Goal: Check status

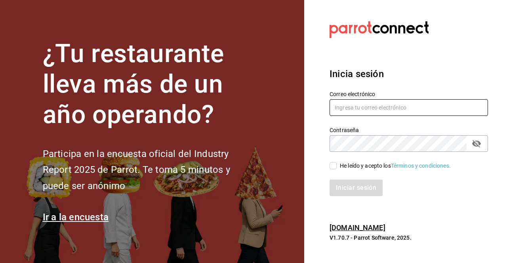
type input "ichikani.arcos@grupocosteno.com"
click at [330, 168] on input "He leído y acepto los Términos y condiciones." at bounding box center [333, 165] width 7 height 7
checkbox input "true"
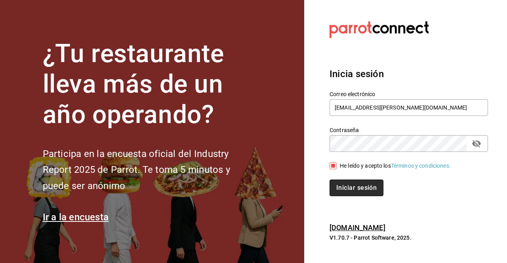
click at [359, 186] on button "Iniciar sesión" at bounding box center [357, 188] width 54 height 17
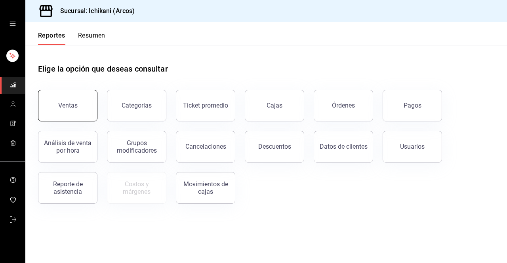
click at [63, 114] on button "Ventas" at bounding box center [67, 106] width 59 height 32
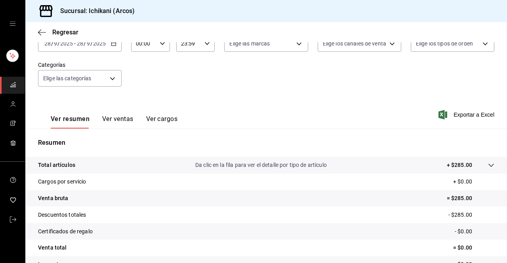
scroll to position [53, 0]
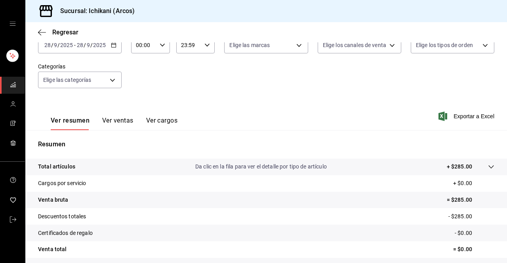
click at [113, 46] on icon "button" at bounding box center [114, 45] width 6 height 6
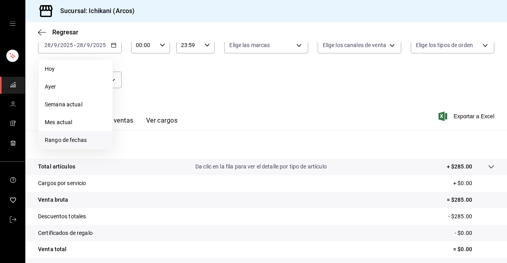
click at [90, 141] on span "Rango de fechas" at bounding box center [75, 140] width 61 height 8
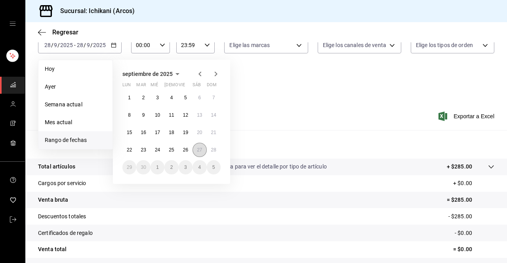
click at [198, 149] on abbr "27" at bounding box center [199, 150] width 5 height 6
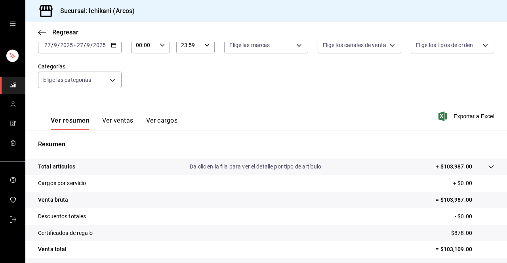
scroll to position [116, 0]
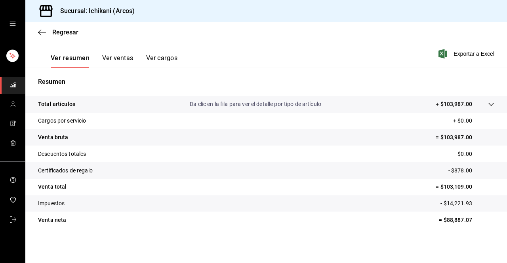
click at [489, 101] on tr "Total artículos Da clic en la fila para ver el detalle por tipo de artículo + $…" at bounding box center [266, 104] width 482 height 17
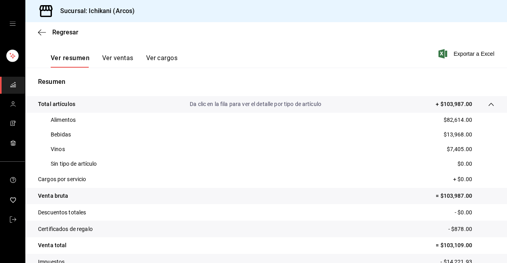
click at [122, 57] on button "Ver ventas" at bounding box center [117, 60] width 31 height 13
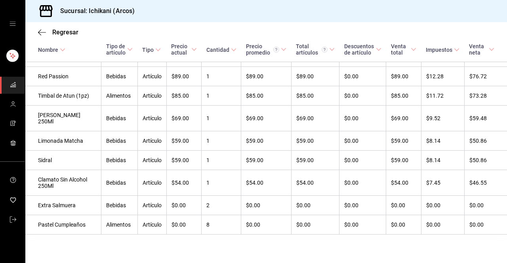
scroll to position [2202, 0]
